Goal: Transaction & Acquisition: Purchase product/service

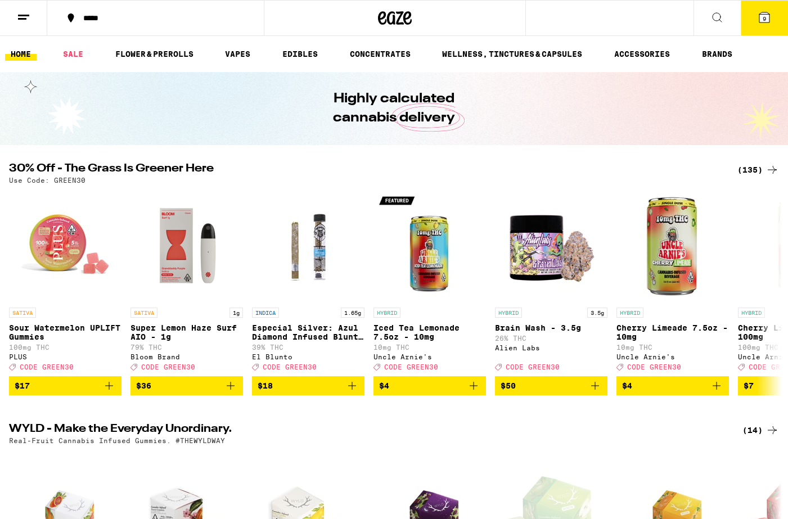
click at [19, 15] on line at bounding box center [23, 15] width 11 height 0
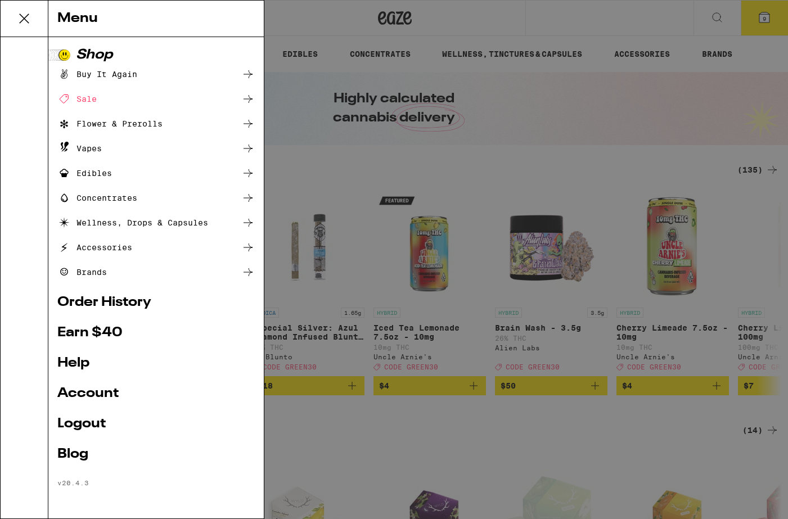
click at [123, 304] on link "Order History" at bounding box center [155, 302] width 197 height 13
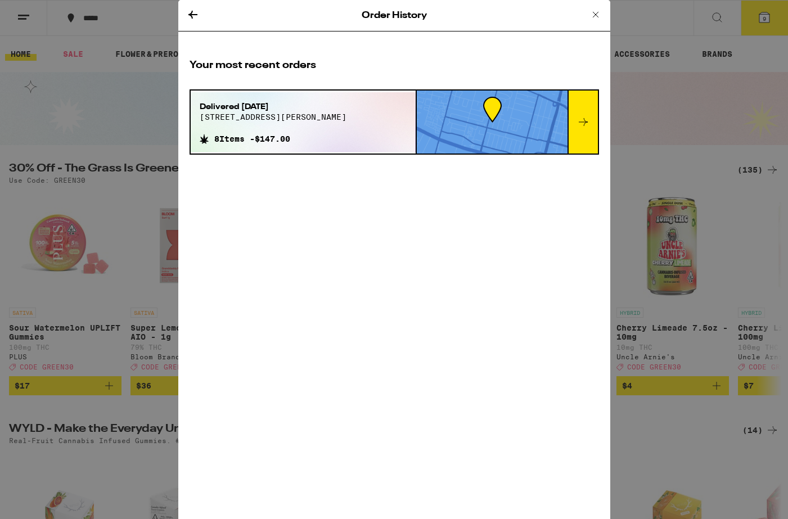
click at [598, 116] on div "Delivered [DATE][STREET_ADDRESS][PERSON_NAME] 8 Items - $147.00" at bounding box center [393, 121] width 409 height 65
click at [591, 118] on div at bounding box center [582, 122] width 30 height 63
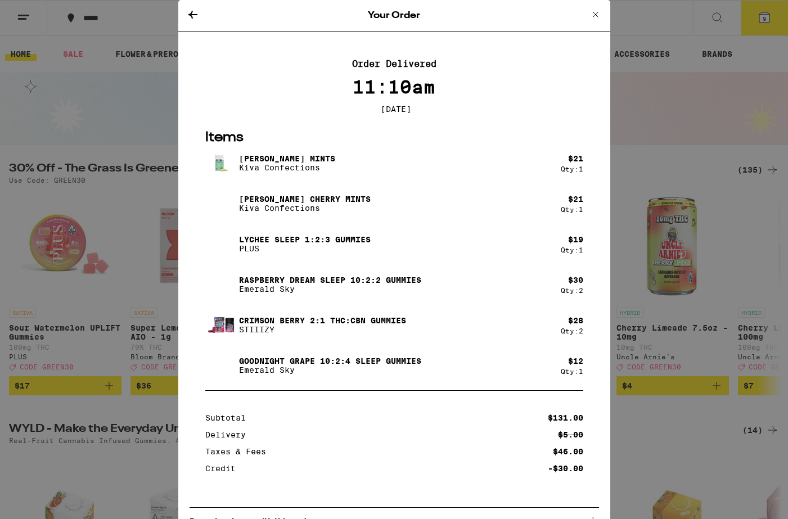
click at [295, 283] on p "Raspberry Dream Sleep 10:2:2 Gummies" at bounding box center [330, 280] width 182 height 9
click at [269, 242] on p "Lychee SLEEP 1:2:3 Gummies" at bounding box center [305, 239] width 132 height 9
click at [256, 242] on p "Lychee SLEEP 1:2:3 Gummies" at bounding box center [305, 239] width 132 height 9
drag, startPoint x: 256, startPoint y: 242, endPoint x: 355, endPoint y: 240, distance: 98.4
click at [355, 240] on p "Lychee SLEEP 1:2:3 Gummies" at bounding box center [305, 239] width 132 height 9
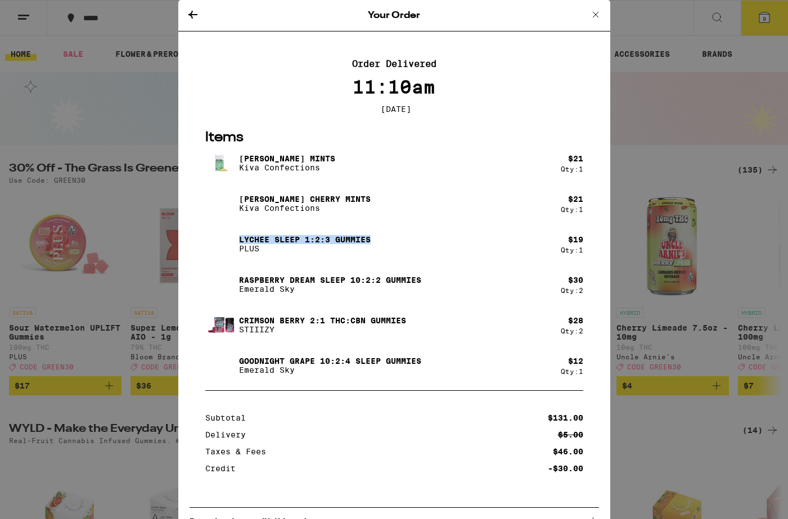
copy p "Lychee SLEEP 1:2:3 Gummies"
click at [595, 15] on icon at bounding box center [595, 14] width 13 height 13
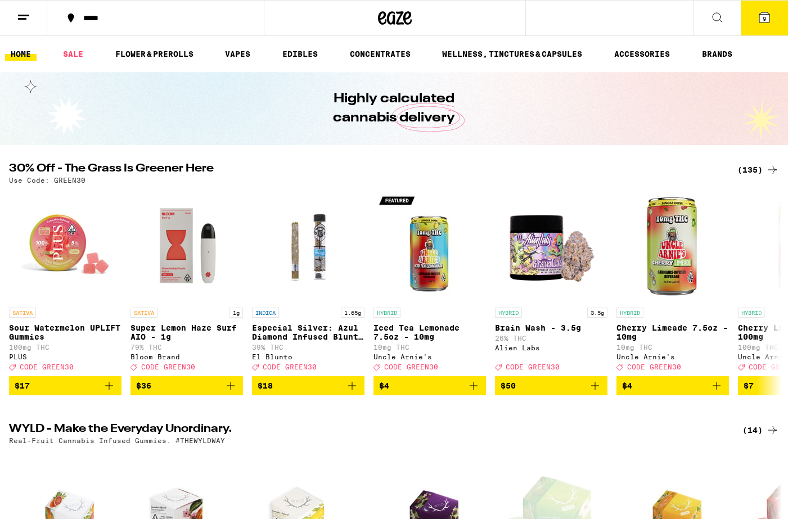
click at [761, 17] on icon at bounding box center [764, 17] width 10 height 10
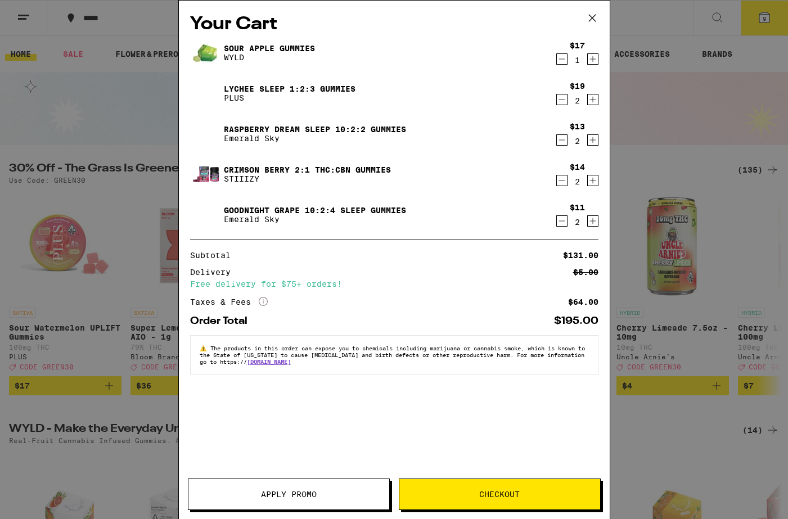
click at [283, 88] on link "Lychee SLEEP 1:2:3 Gummies" at bounding box center [290, 88] width 132 height 9
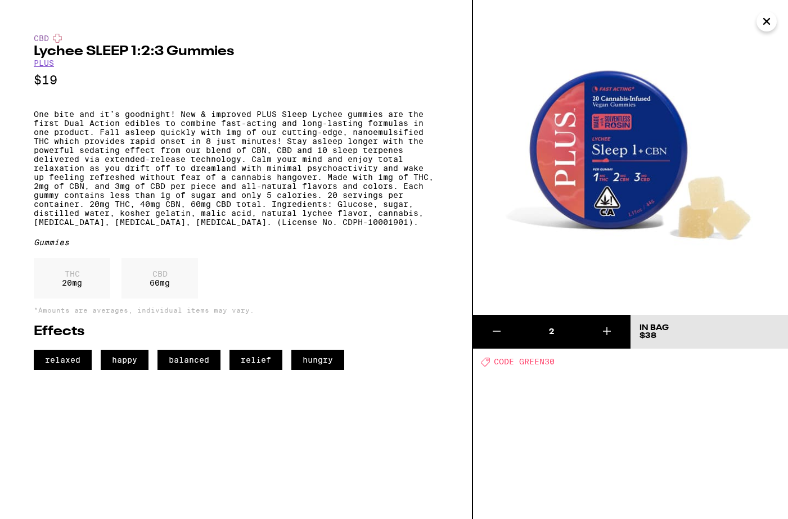
click at [768, 21] on icon "Close" at bounding box center [766, 21] width 13 height 17
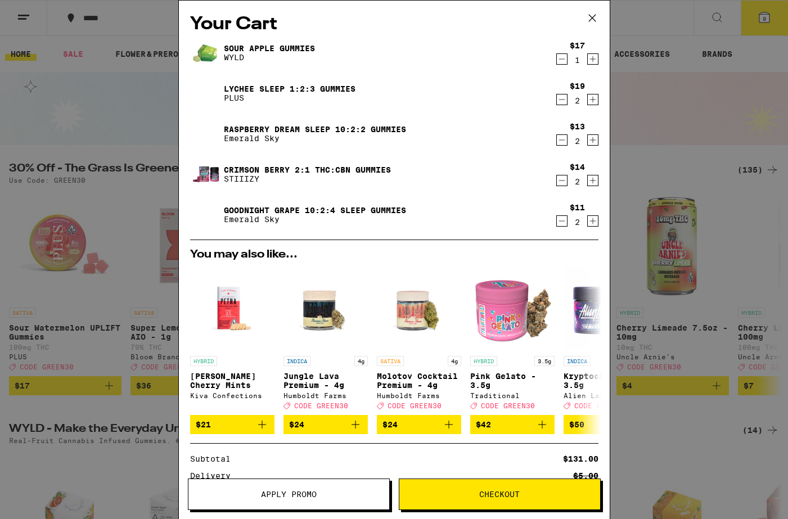
click at [246, 47] on link "Sour Apple Gummies" at bounding box center [269, 48] width 91 height 9
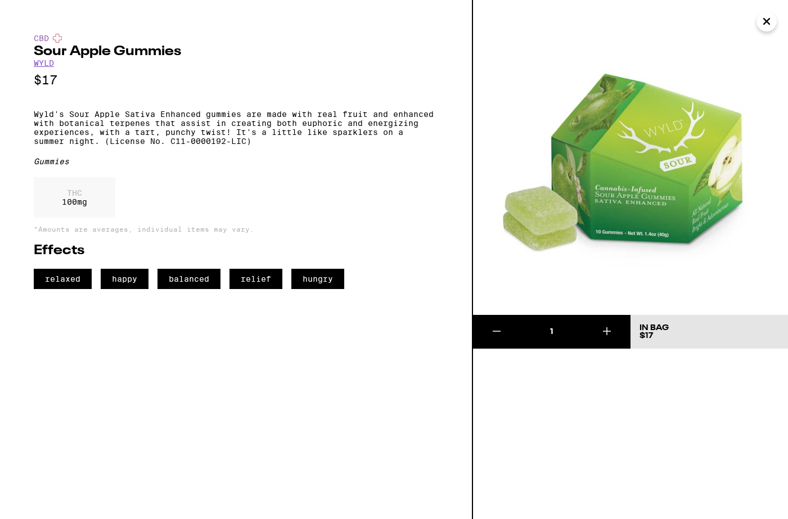
click at [764, 21] on icon "Close" at bounding box center [766, 21] width 13 height 17
